Goal: Consume media (video, audio): Consume media (video, audio)

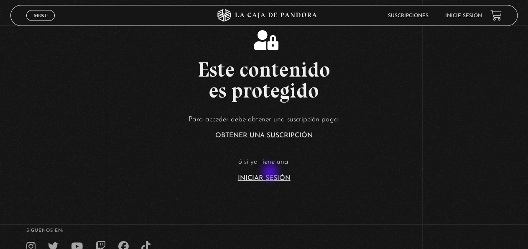
click at [271, 173] on article "Para acceder debe obtener una suscripción paga: Obtener una suscripción ó si ya…" at bounding box center [264, 147] width 528 height 68
click at [271, 178] on link "Iniciar Sesión" at bounding box center [264, 178] width 53 height 7
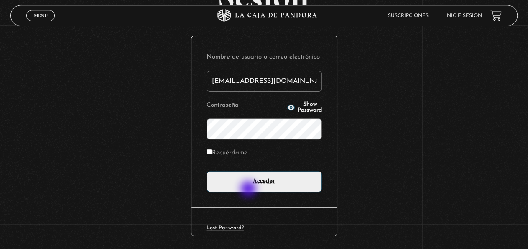
scroll to position [87, 0]
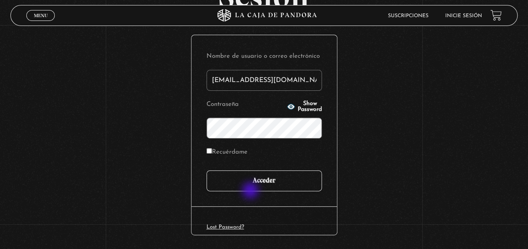
type input "iluminados444@gmail.com"
click at [258, 187] on input "Acceder" at bounding box center [263, 180] width 115 height 21
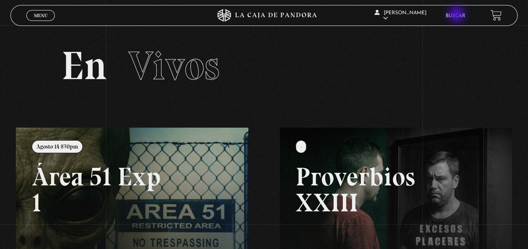
click at [458, 15] on link "Buscar" at bounding box center [456, 15] width 20 height 5
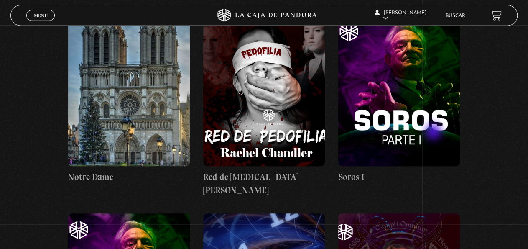
scroll to position [20858, 0]
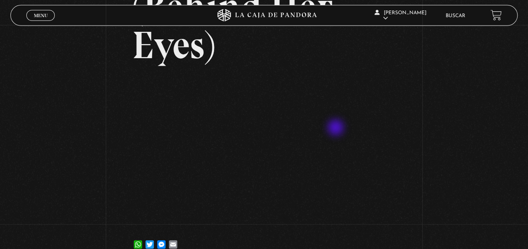
scroll to position [174, 0]
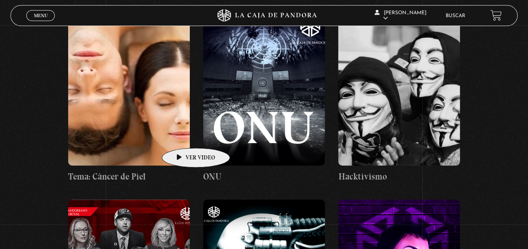
scroll to position [17036, 0]
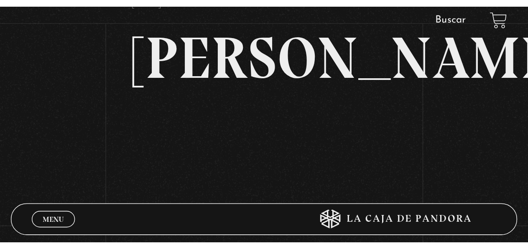
scroll to position [43, 0]
